Goal: Find specific page/section

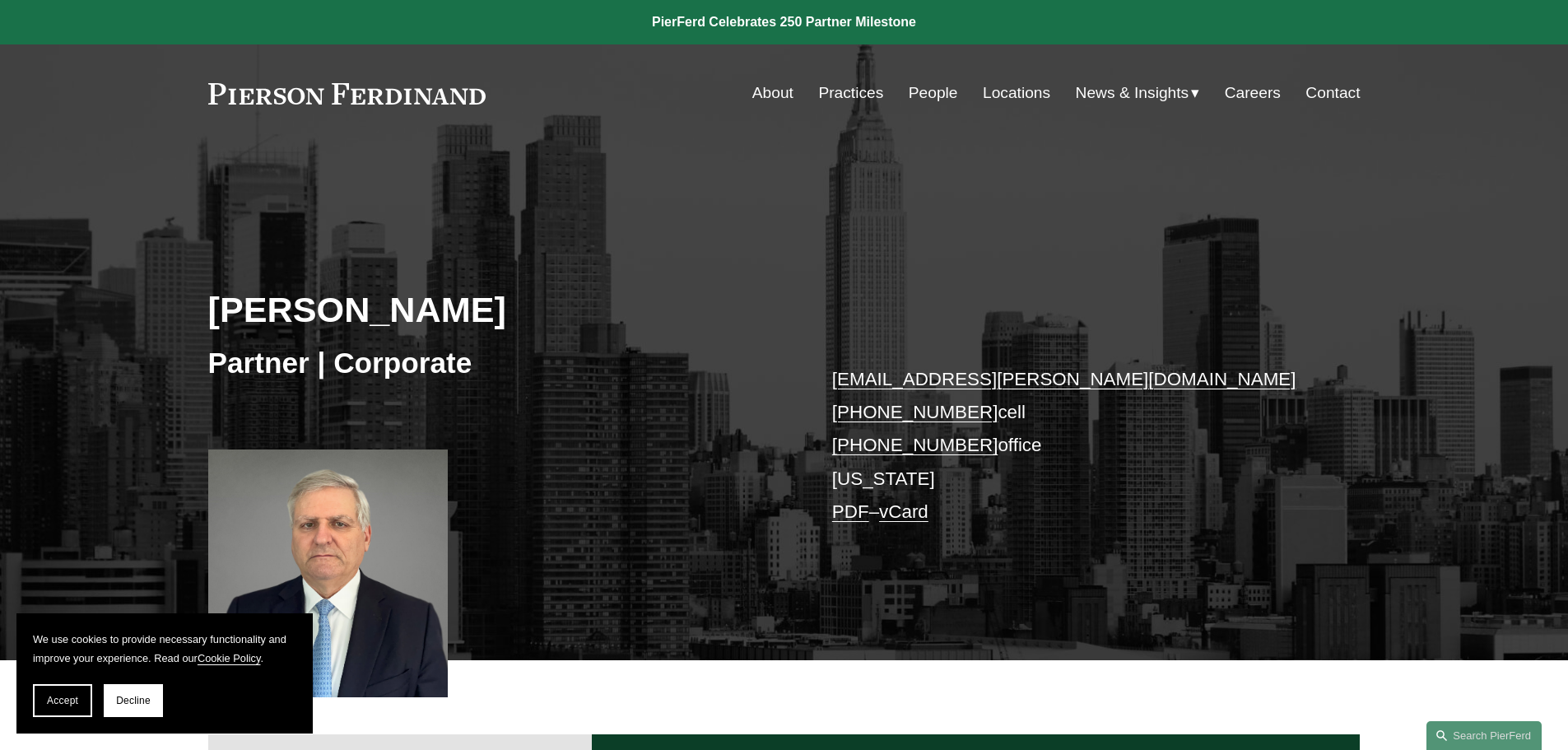
click at [996, 95] on link "Locations" at bounding box center [1017, 93] width 67 height 31
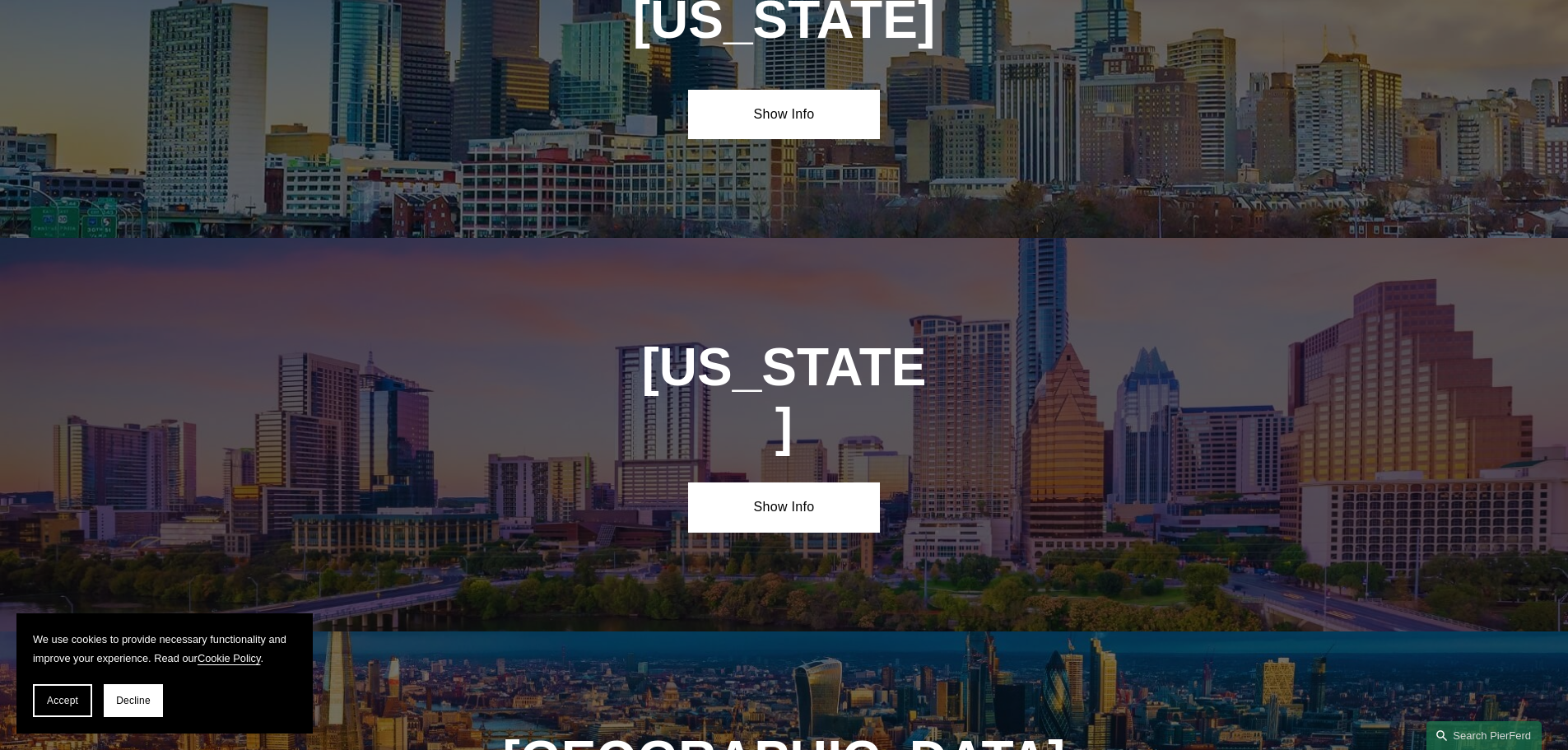
scroll to position [5517, 0]
click at [748, 483] on link "Show Info" at bounding box center [784, 508] width 192 height 49
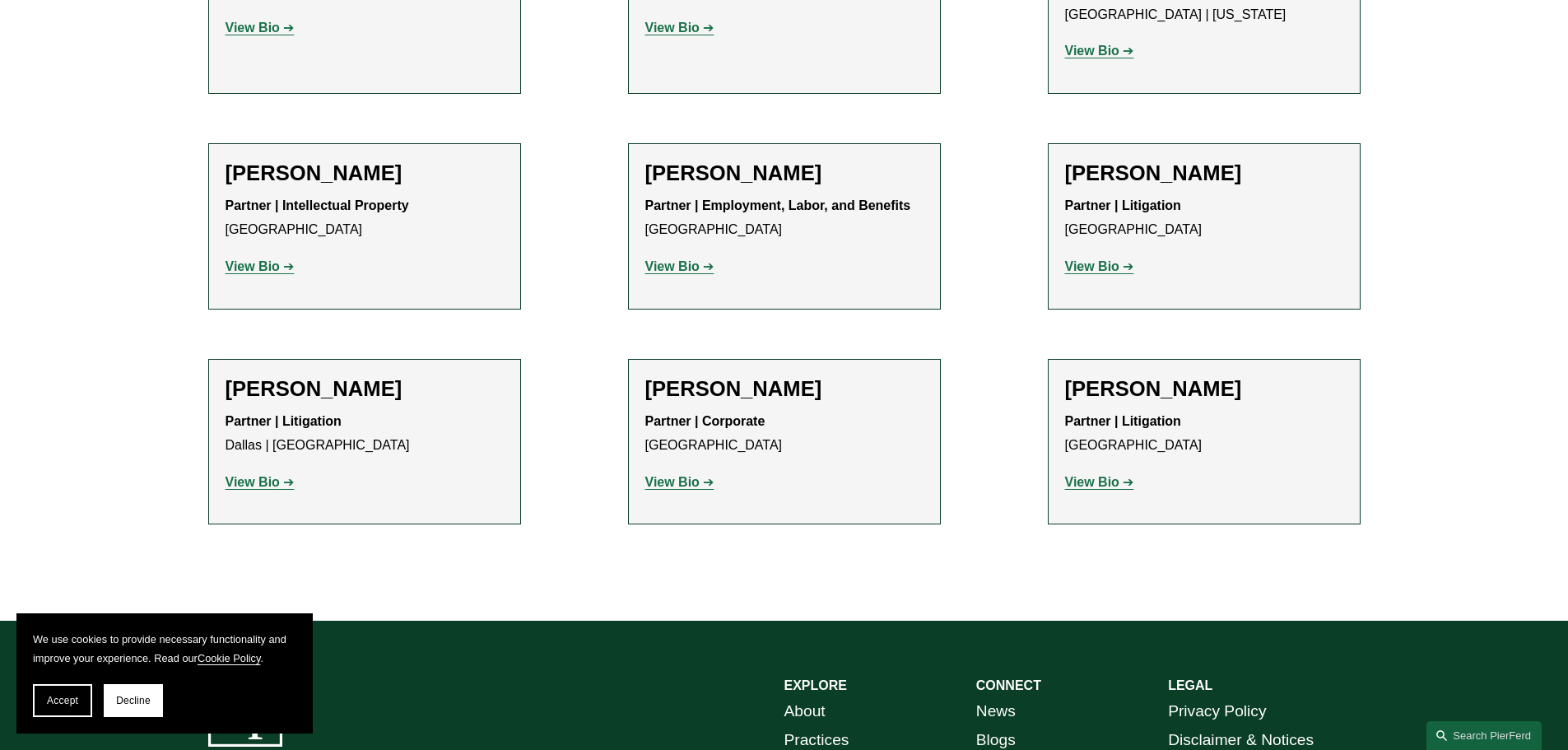
scroll to position [1070, 0]
